Goal: Transaction & Acquisition: Book appointment/travel/reservation

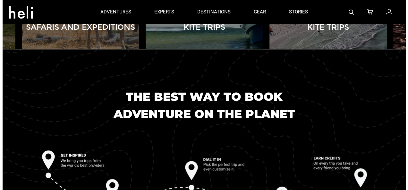
scroll to position [549, 0]
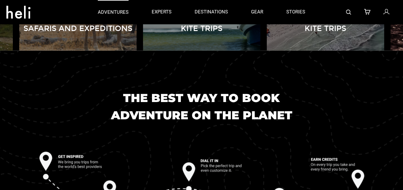
click at [119, 12] on p "adventures" at bounding box center [113, 12] width 31 height 7
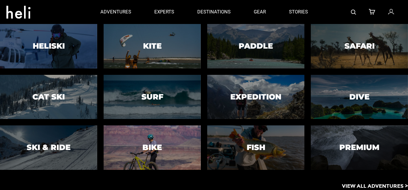
click at [141, 146] on div at bounding box center [152, 147] width 99 height 45
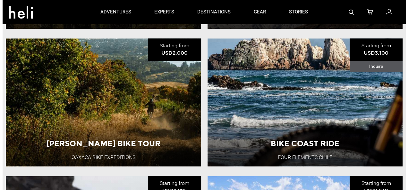
scroll to position [337, 0]
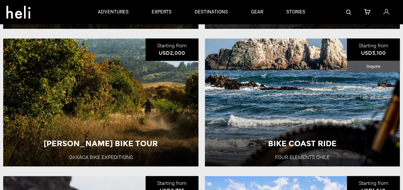
click at [127, 8] on link "adventures" at bounding box center [113, 12] width 31 height 24
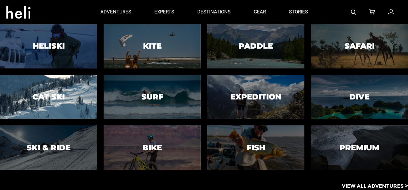
click at [51, 101] on h3 "Cat Ski" at bounding box center [48, 97] width 32 height 8
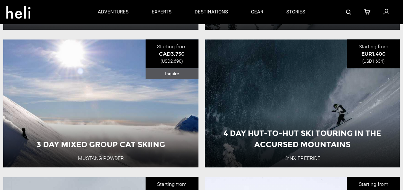
scroll to position [336, 0]
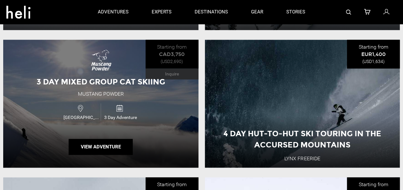
click at [126, 121] on div "3 Day Adventure" at bounding box center [120, 112] width 39 height 17
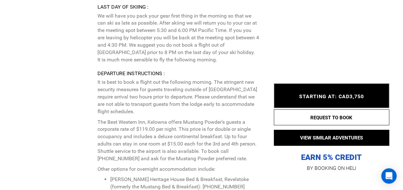
scroll to position [2039, 0]
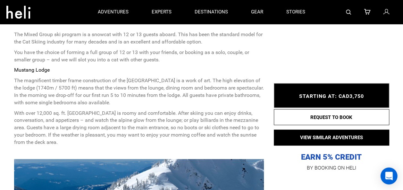
click at [389, 179] on icon "Open Intercom Messenger" at bounding box center [388, 176] width 7 height 8
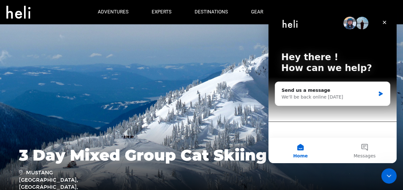
scroll to position [0, 0]
